Goal: Information Seeking & Learning: Learn about a topic

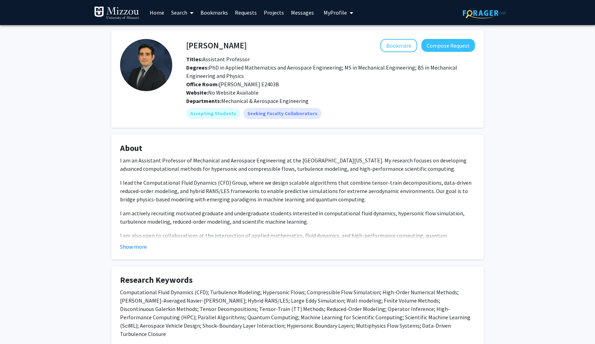
click at [191, 11] on icon at bounding box center [191, 13] width 3 height 6
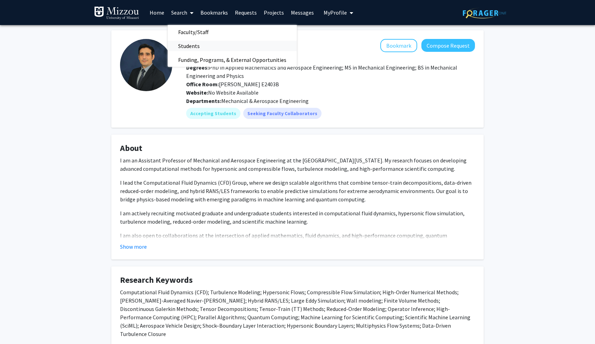
click at [193, 42] on span "Students" at bounding box center [189, 46] width 42 height 14
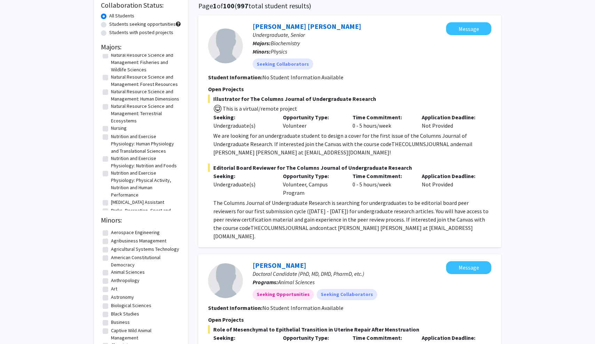
scroll to position [503, 0]
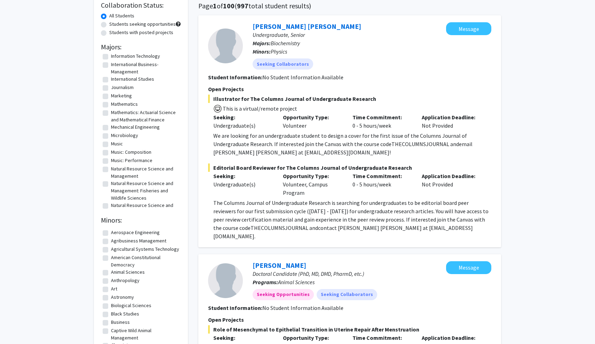
click at [121, 131] on label "Mechanical Engineering" at bounding box center [135, 126] width 49 height 7
click at [115, 128] on input "Mechanical Engineering" at bounding box center [113, 125] width 5 height 5
checkbox input "true"
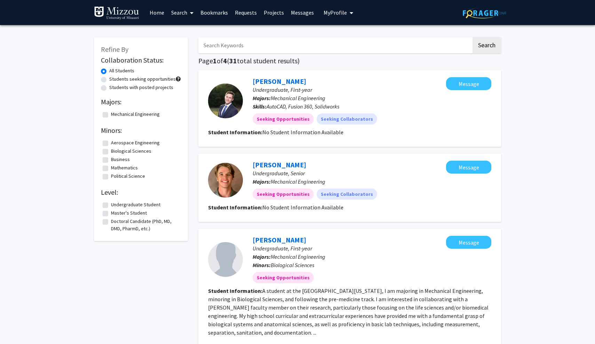
checkbox input "false"
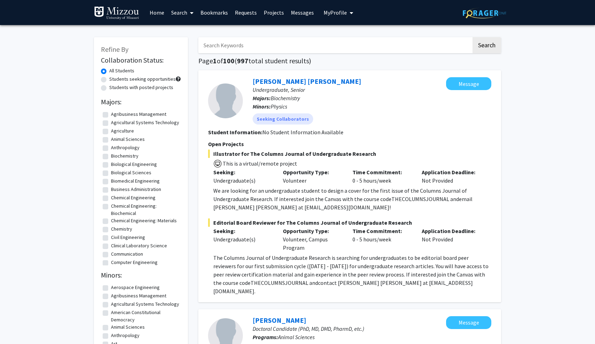
click at [185, 11] on link "Search" at bounding box center [182, 12] width 29 height 24
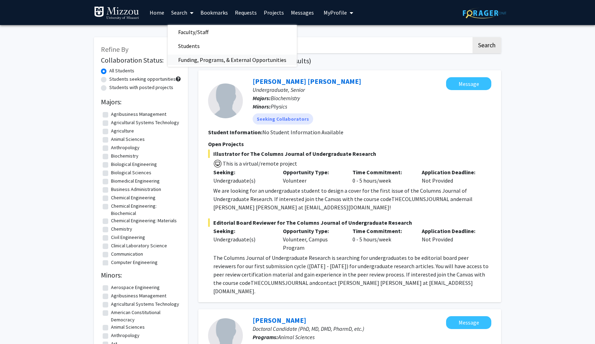
click at [183, 62] on span "Funding, Programs, & External Opportunities" at bounding box center [232, 60] width 129 height 14
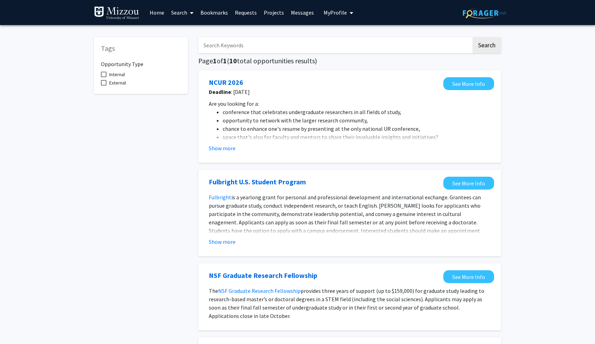
click at [108, 76] on label "Internal" at bounding box center [113, 74] width 24 height 8
click at [104, 77] on input "Internal" at bounding box center [103, 77] width 0 height 0
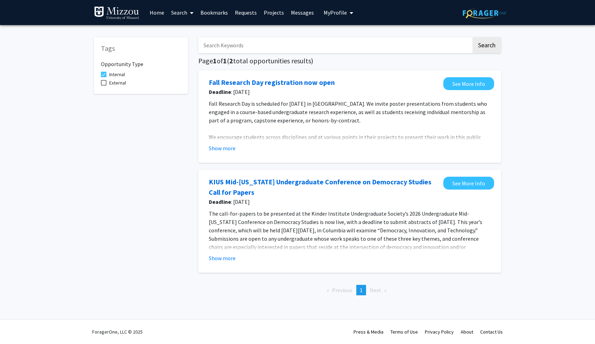
click at [106, 73] on span at bounding box center [104, 75] width 6 height 6
click at [104, 77] on input "Internal" at bounding box center [103, 77] width 0 height 0
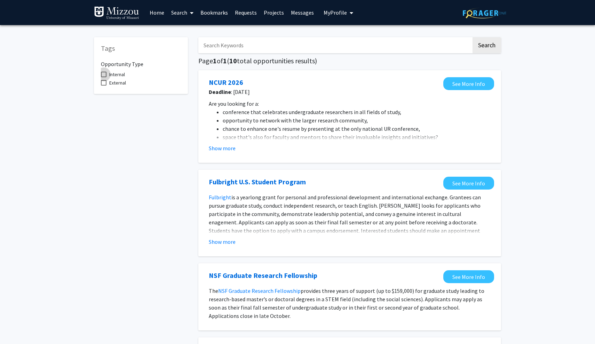
click at [106, 79] on label "Internal" at bounding box center [113, 74] width 24 height 8
click at [104, 78] on input "Internal" at bounding box center [103, 77] width 0 height 0
checkbox input "true"
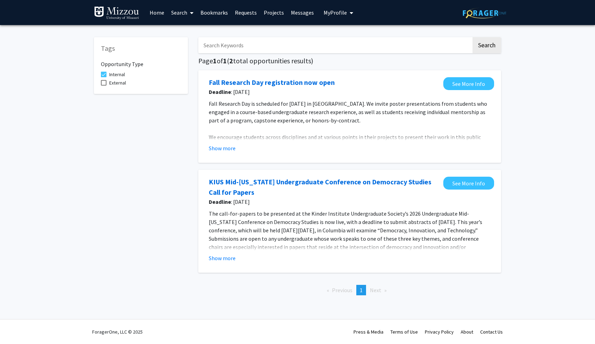
click at [106, 82] on span at bounding box center [104, 83] width 6 height 6
click at [104, 86] on input "External" at bounding box center [103, 86] width 0 height 0
checkbox input "true"
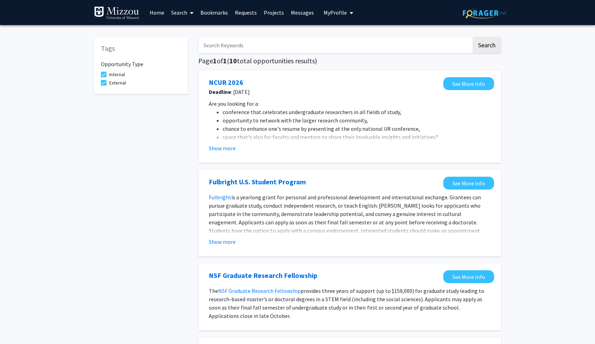
click at [106, 69] on div "Opportunity Type Internal External" at bounding box center [141, 71] width 80 height 32
click at [106, 71] on div "Opportunity Type Internal External" at bounding box center [141, 71] width 80 height 32
click at [106, 72] on label "Internal" at bounding box center [113, 74] width 24 height 8
click at [104, 77] on input "Internal" at bounding box center [103, 77] width 0 height 0
checkbox input "false"
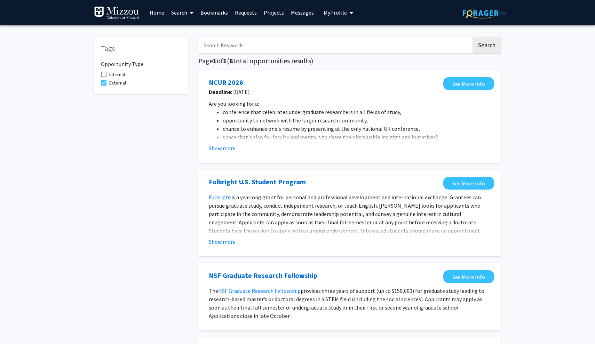
click at [105, 83] on span at bounding box center [104, 83] width 6 height 6
click at [104, 86] on input "External" at bounding box center [103, 86] width 0 height 0
checkbox input "false"
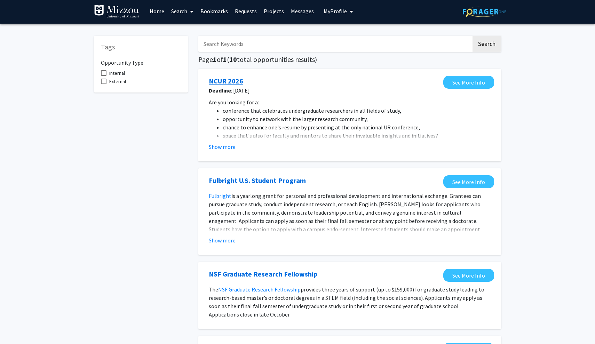
click at [235, 80] on link "NCUR 2026" at bounding box center [226, 81] width 34 height 10
click at [123, 73] on span "Internal" at bounding box center [117, 73] width 16 height 8
click at [104, 76] on input "Internal" at bounding box center [103, 76] width 0 height 0
checkbox input "true"
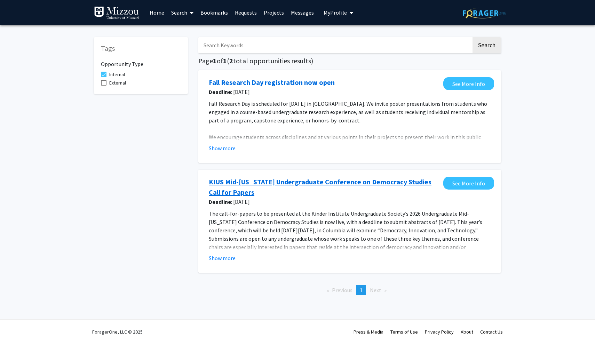
click at [278, 186] on link "KIUS Mid-[US_STATE] Undergraduate Conference on Democracy Studies Call for Pape…" at bounding box center [324, 187] width 231 height 21
